Goal: Task Accomplishment & Management: Use online tool/utility

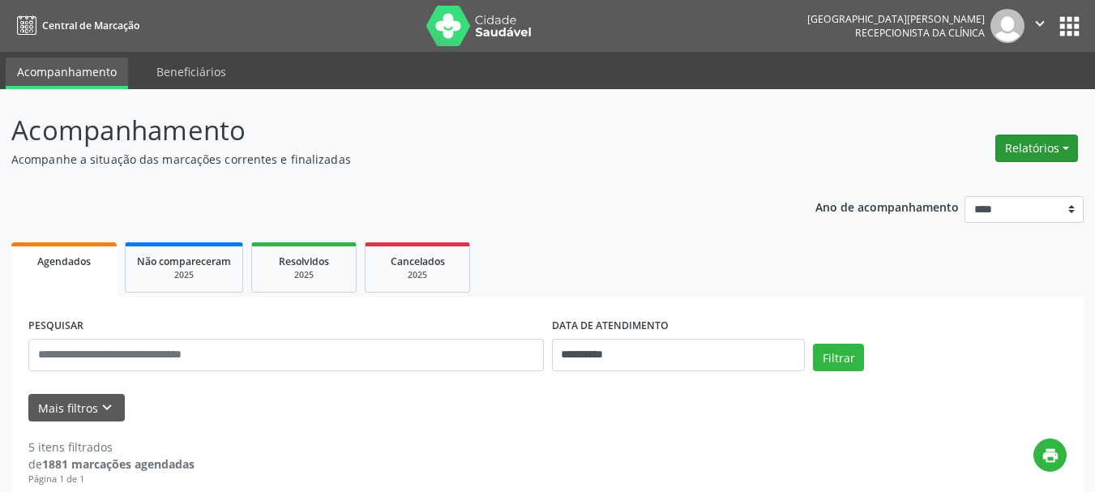
click at [1063, 146] on button "Relatórios" at bounding box center [1036, 149] width 83 height 28
click at [990, 189] on link "Agendamentos" at bounding box center [992, 183] width 174 height 23
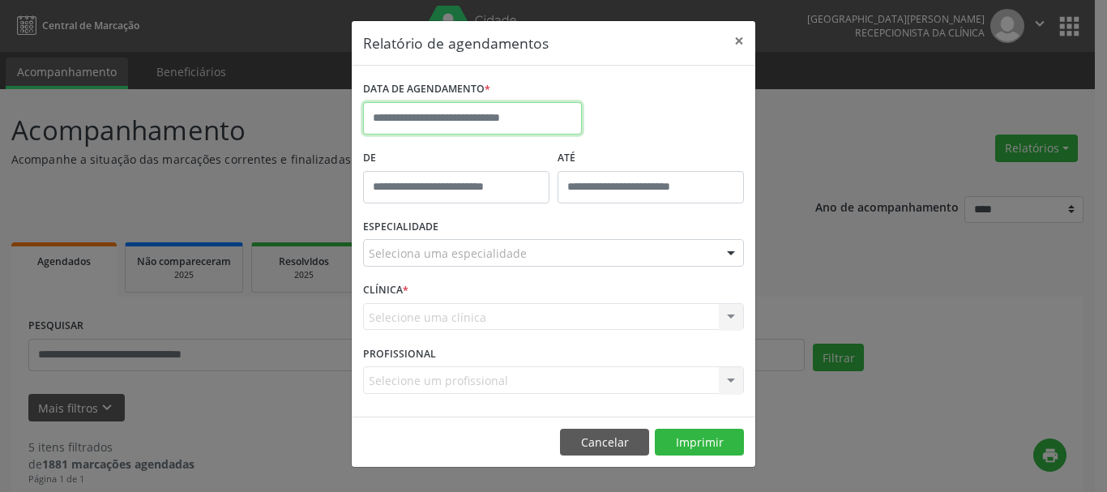
click at [465, 120] on input "text" at bounding box center [472, 118] width 219 height 32
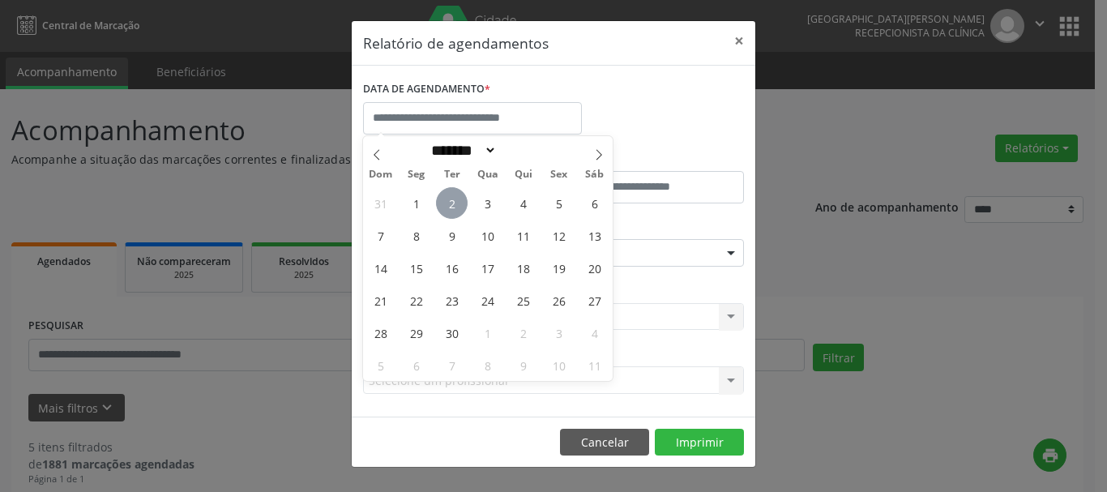
click at [456, 193] on span "2" at bounding box center [452, 203] width 32 height 32
type input "**********"
drag, startPoint x: 456, startPoint y: 193, endPoint x: 496, endPoint y: 203, distance: 41.1
click at [496, 203] on div "31 1 2 3 4 5 6 7 8 9 10 11 12 13 14 15 16 17 18 19 20 21 22 23 24 25 26 27 28 2…" at bounding box center [488, 283] width 250 height 195
click at [497, 203] on span "3" at bounding box center [488, 203] width 32 height 32
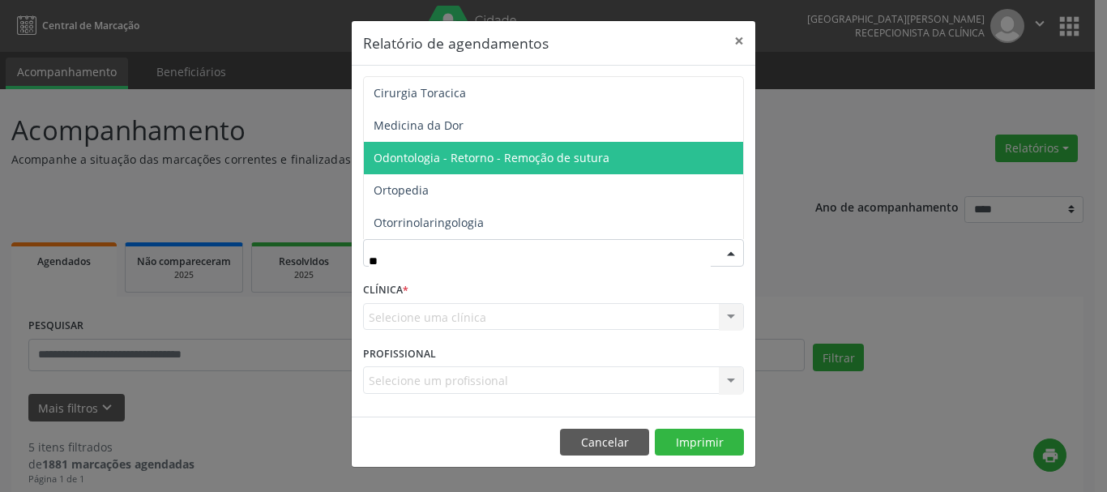
type input "***"
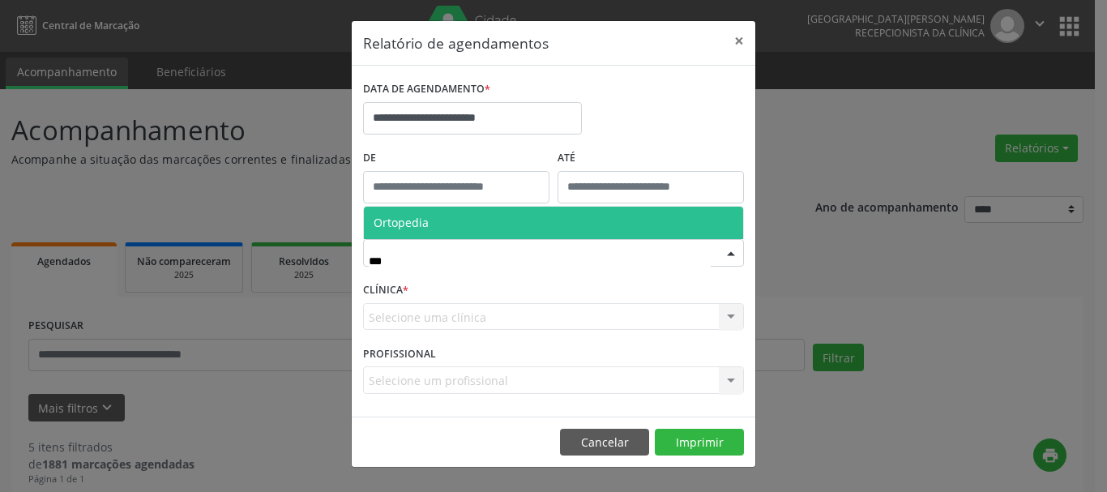
click at [410, 215] on span "Ortopedia" at bounding box center [553, 223] width 379 height 32
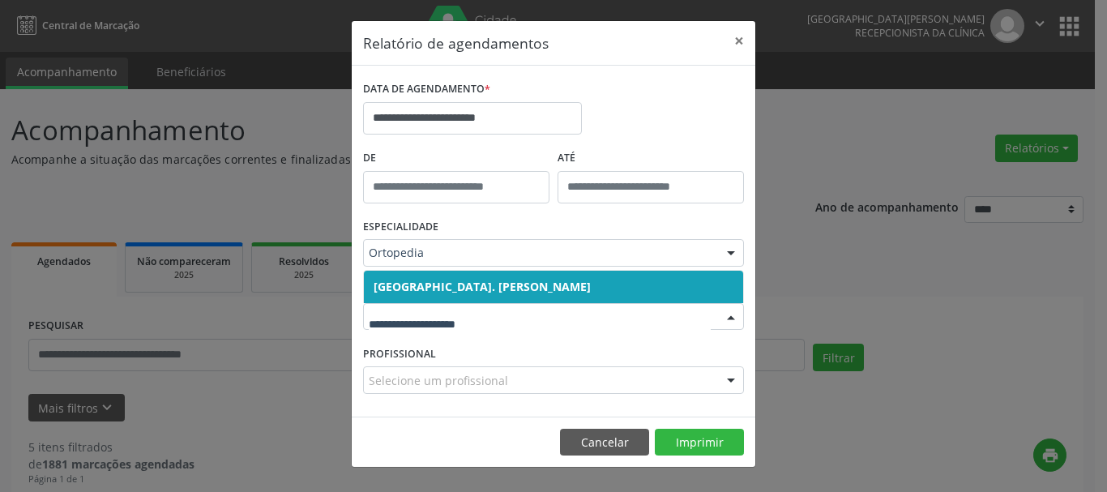
click at [721, 320] on div at bounding box center [731, 318] width 24 height 28
click at [580, 296] on span "[GEOGRAPHIC_DATA]. [PERSON_NAME]" at bounding box center [553, 287] width 379 height 32
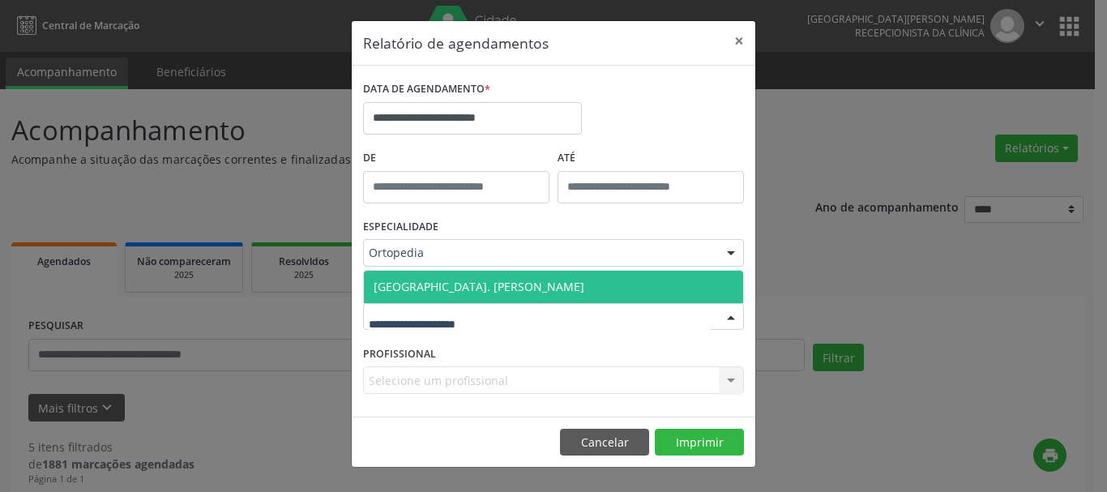
click at [591, 313] on div at bounding box center [553, 317] width 381 height 28
click at [537, 280] on span "[GEOGRAPHIC_DATA]. [PERSON_NAME]" at bounding box center [479, 286] width 211 height 15
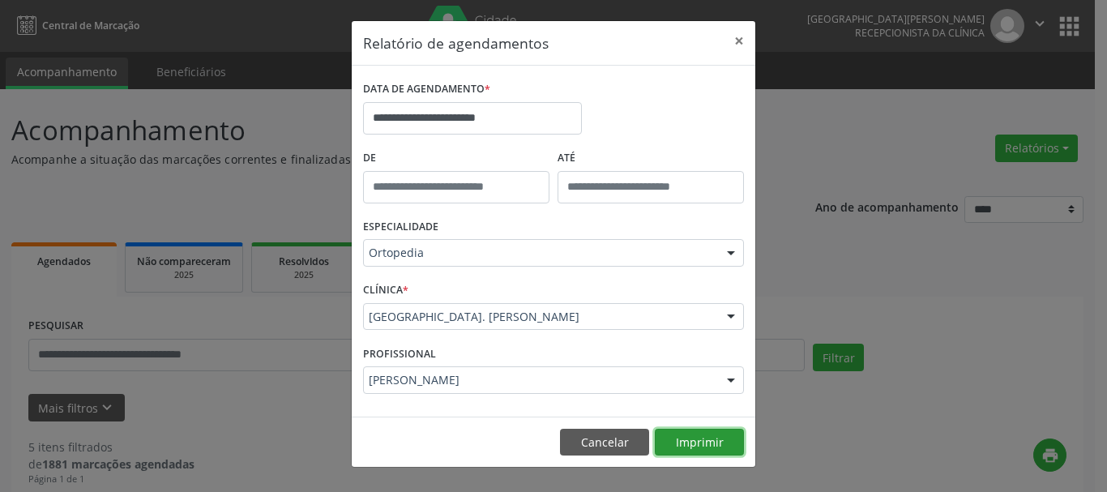
click at [682, 448] on button "Imprimir" at bounding box center [699, 443] width 89 height 28
